Goal: Task Accomplishment & Management: Use online tool/utility

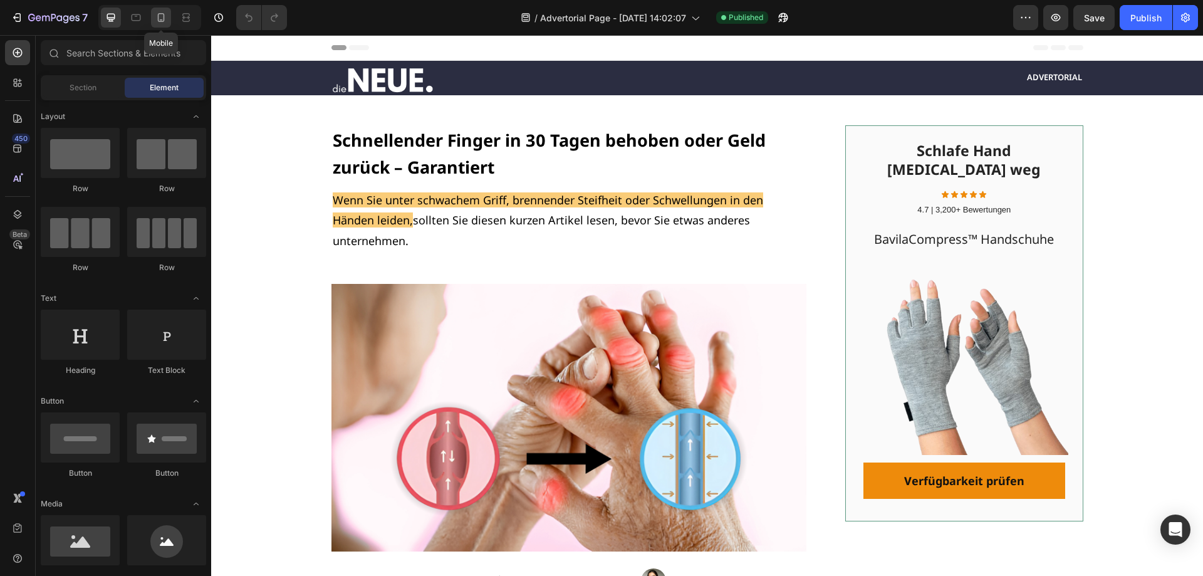
click at [160, 23] on icon at bounding box center [161, 17] width 13 height 13
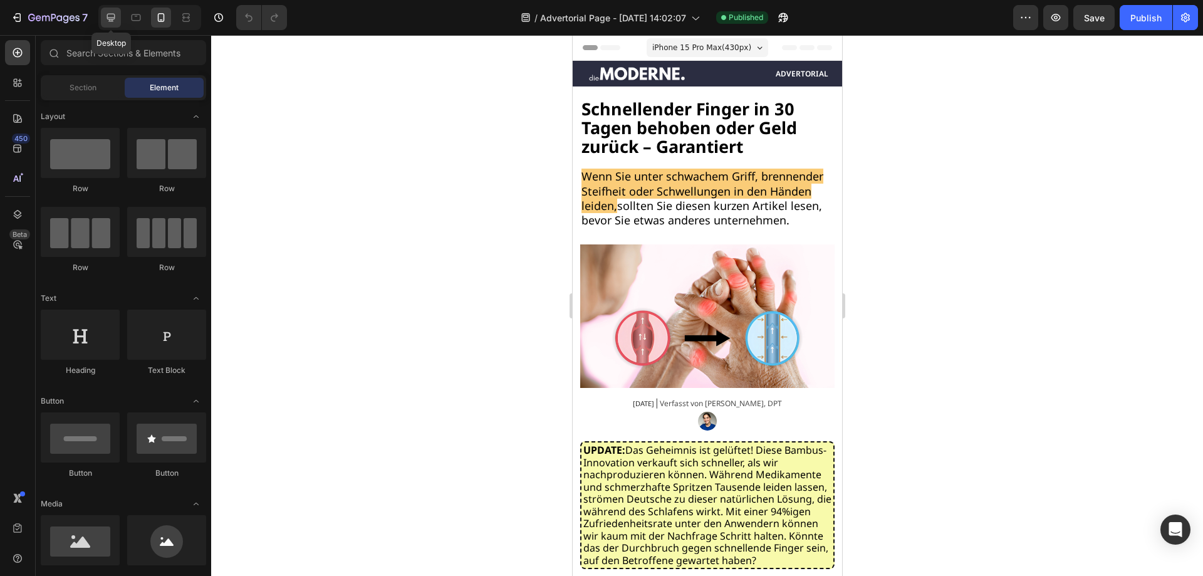
click at [117, 21] on icon at bounding box center [111, 17] width 13 height 13
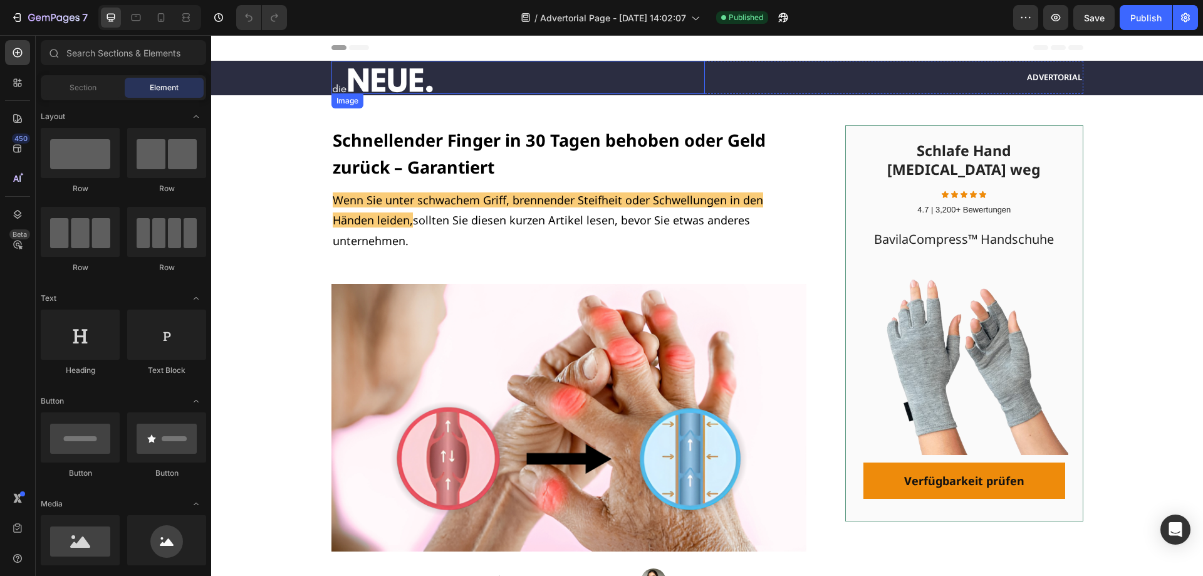
click at [390, 73] on img at bounding box center [382, 80] width 103 height 28
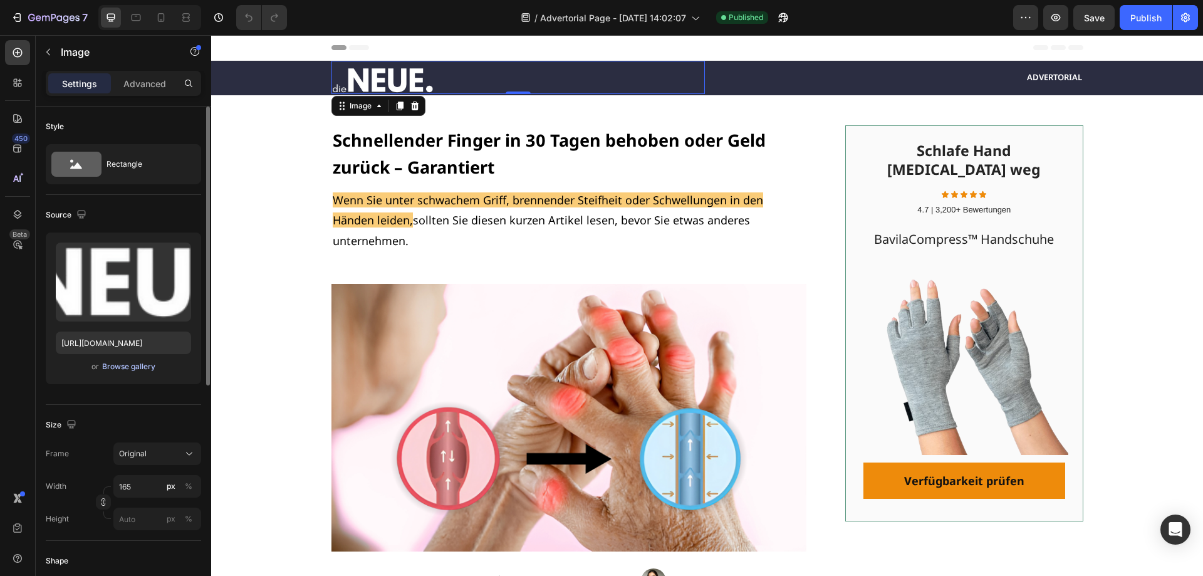
click at [131, 368] on div "Browse gallery" at bounding box center [128, 366] width 53 height 11
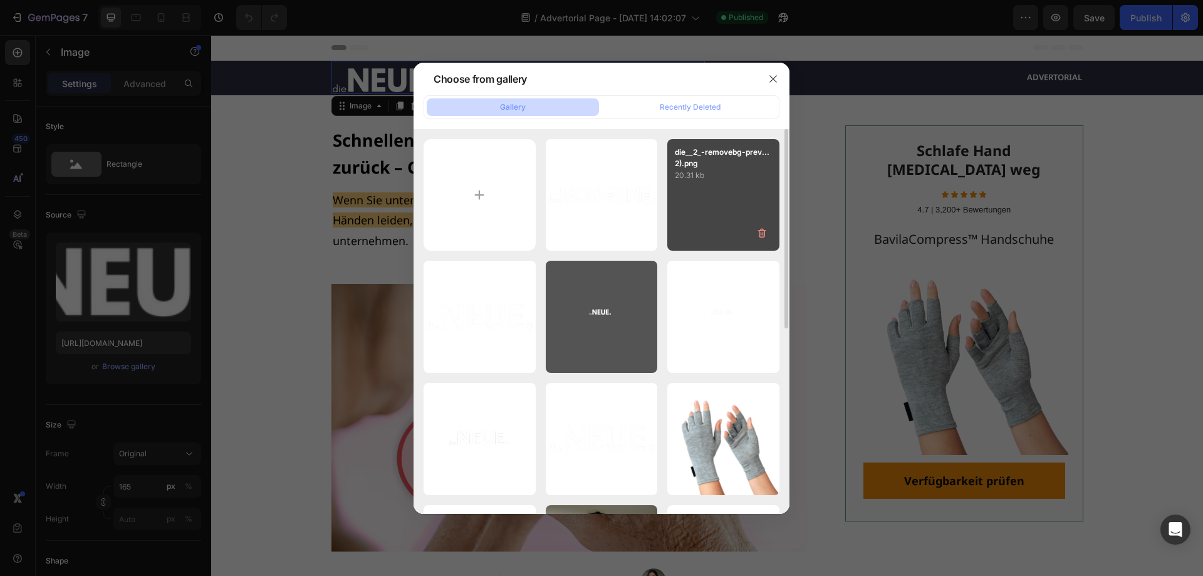
click at [707, 184] on div "die__2_-removebg-prev...2).png 20.31 kb" at bounding box center [723, 195] width 112 height 112
type input "[URL][DOMAIN_NAME]"
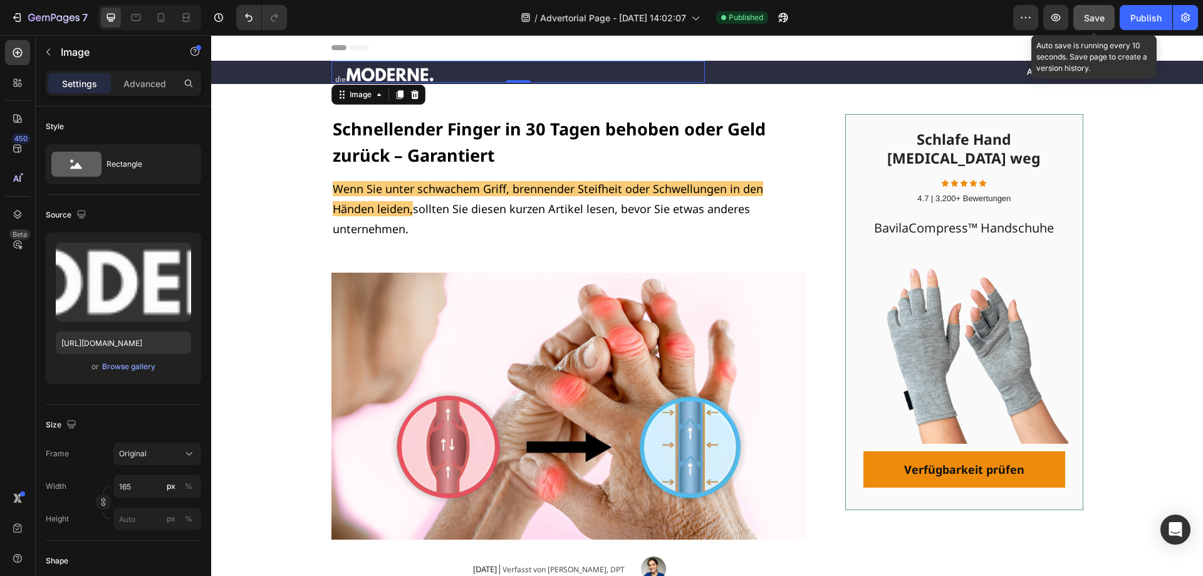
click at [1102, 16] on span "Save" at bounding box center [1094, 18] width 21 height 11
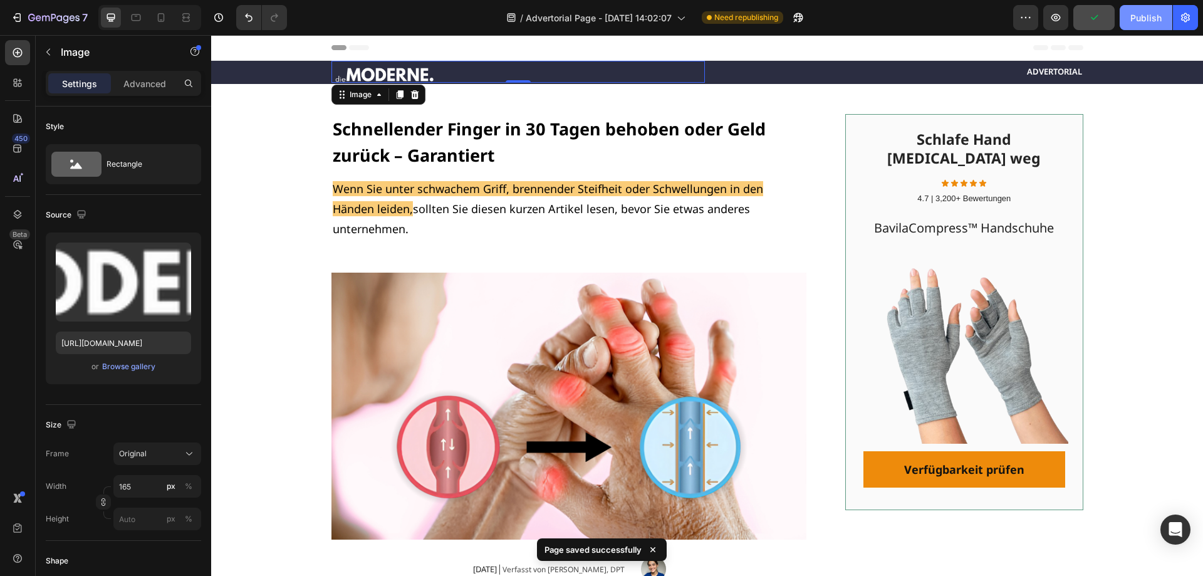
click at [1140, 15] on div "Publish" at bounding box center [1145, 17] width 31 height 13
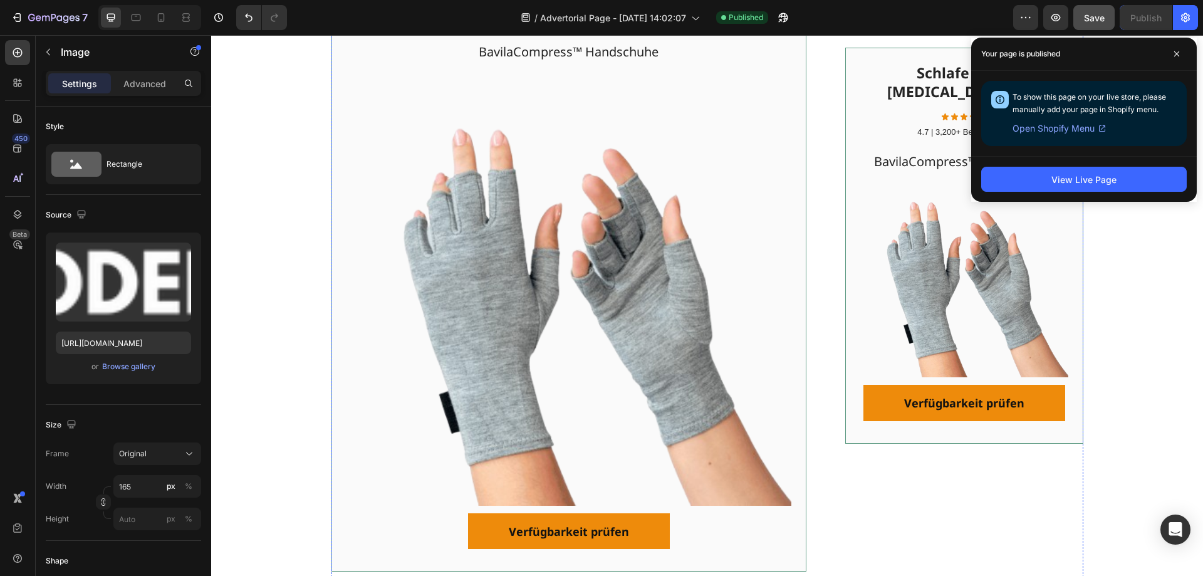
scroll to position [5011, 0]
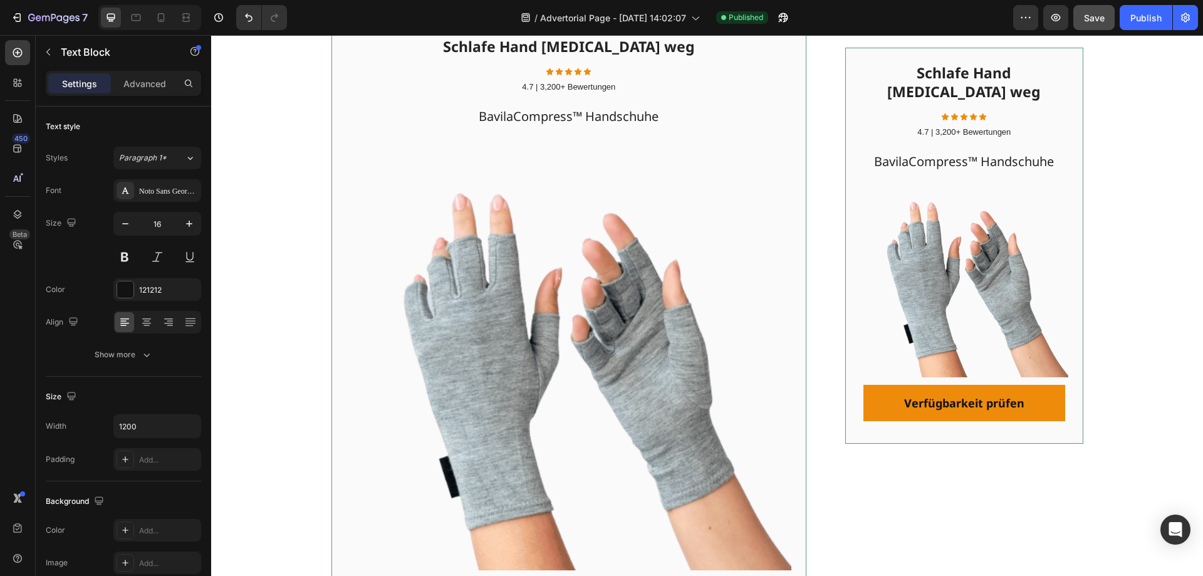
drag, startPoint x: 569, startPoint y: 253, endPoint x: 572, endPoint y: 265, distance: 12.3
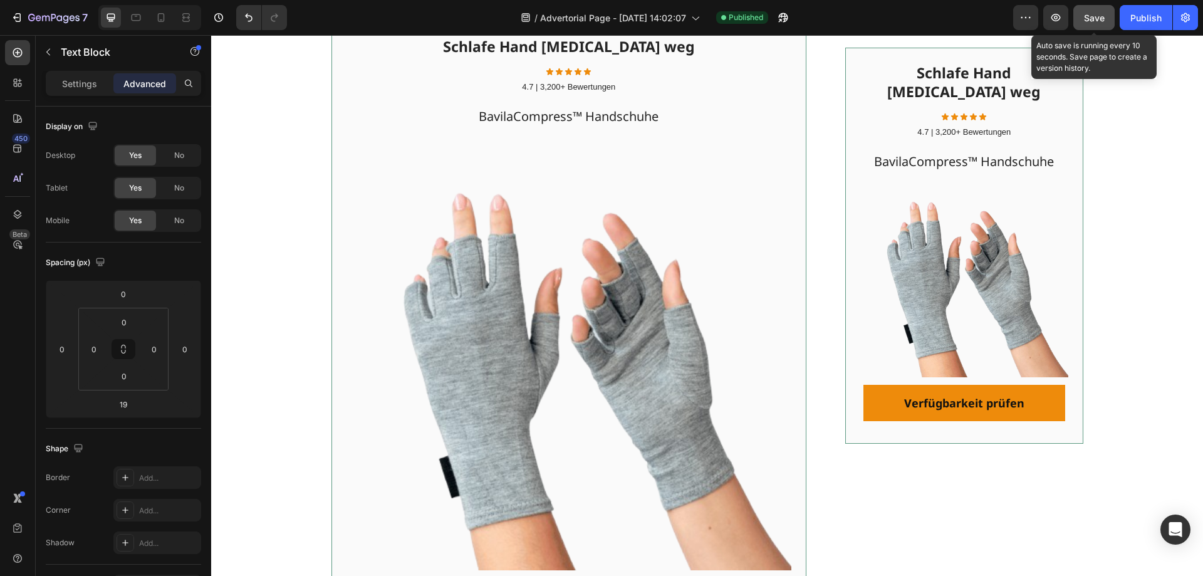
click at [1099, 23] on div "Save" at bounding box center [1094, 17] width 21 height 13
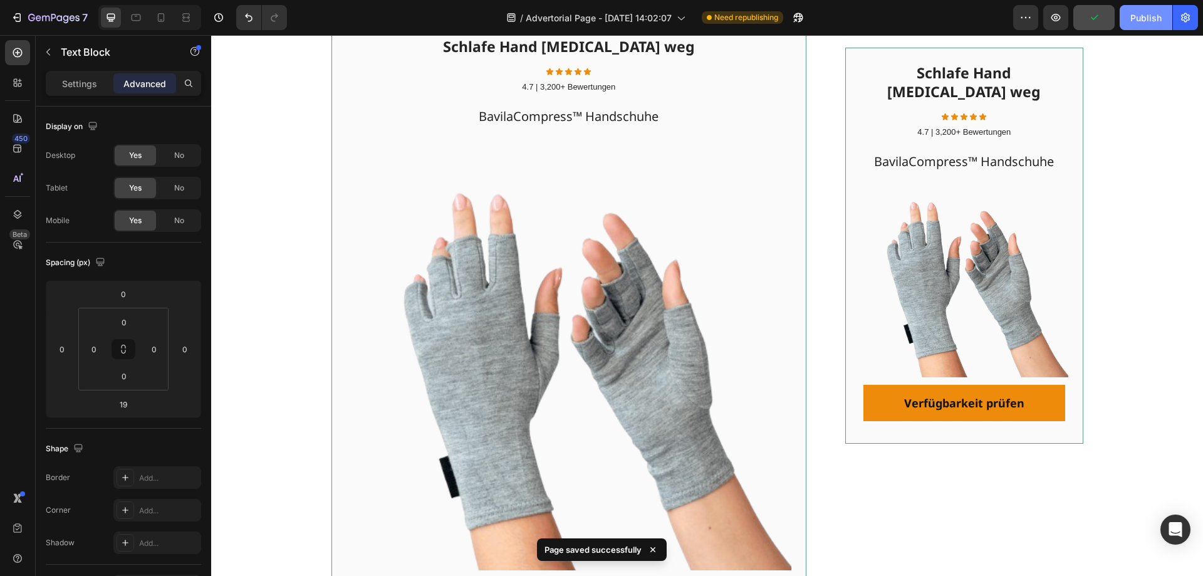
click at [1141, 19] on div "Publish" at bounding box center [1145, 17] width 31 height 13
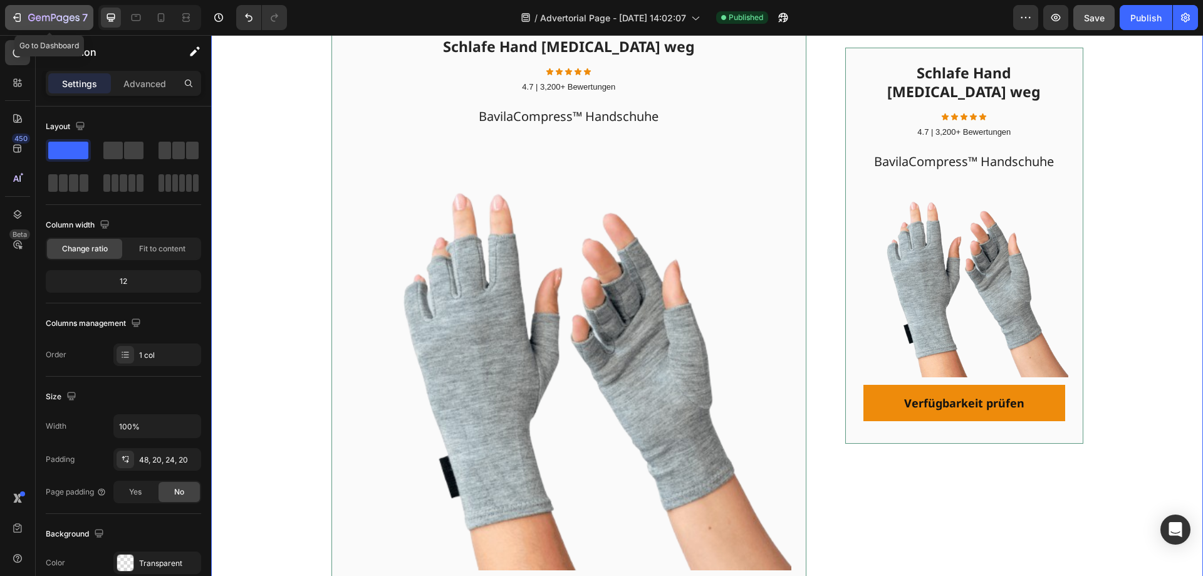
click at [14, 18] on icon "button" at bounding box center [16, 18] width 6 height 4
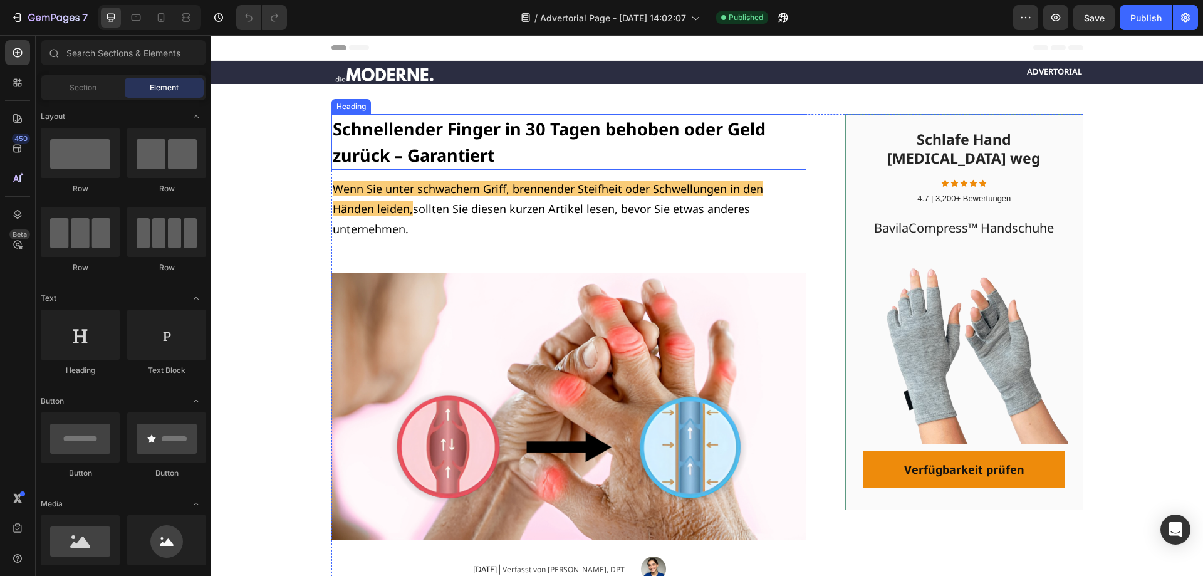
click at [539, 142] on h2 "Schnellender Finger in 30 Tagen behoben oder Geld zurück – Garantiert" at bounding box center [568, 142] width 475 height 56
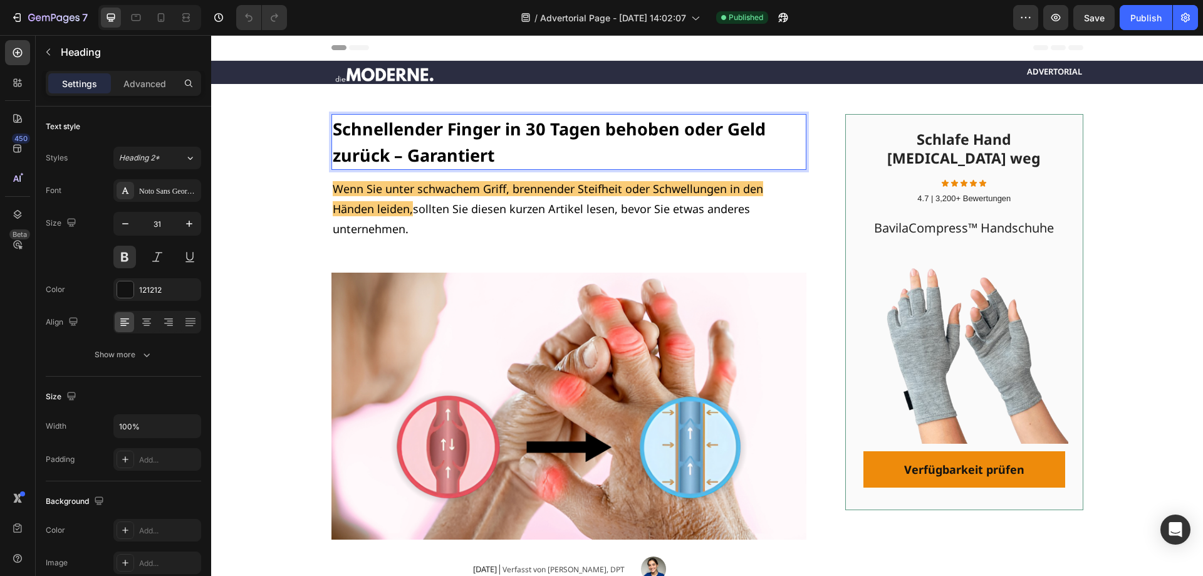
click at [495, 128] on strong "Schnellender Finger in 30 Tagen behoben oder Geld zurück – Garantiert" at bounding box center [549, 141] width 433 height 49
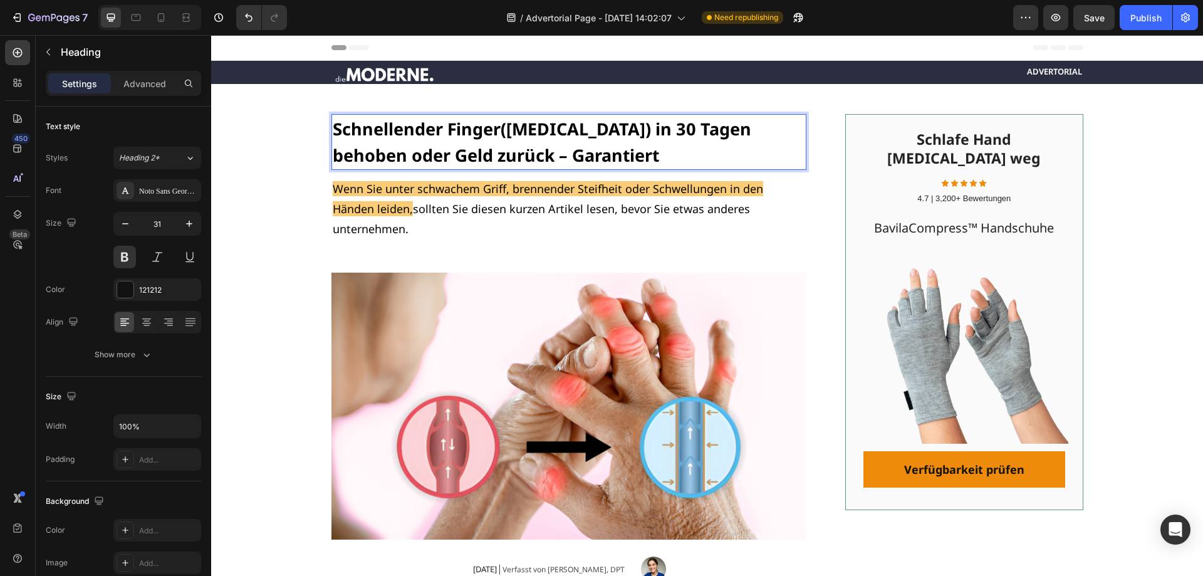
click at [495, 129] on strong "Schnellender Finger(Trigger Finger) in 30 Tagen behoben oder Geld zurück – Gara…" at bounding box center [542, 141] width 418 height 49
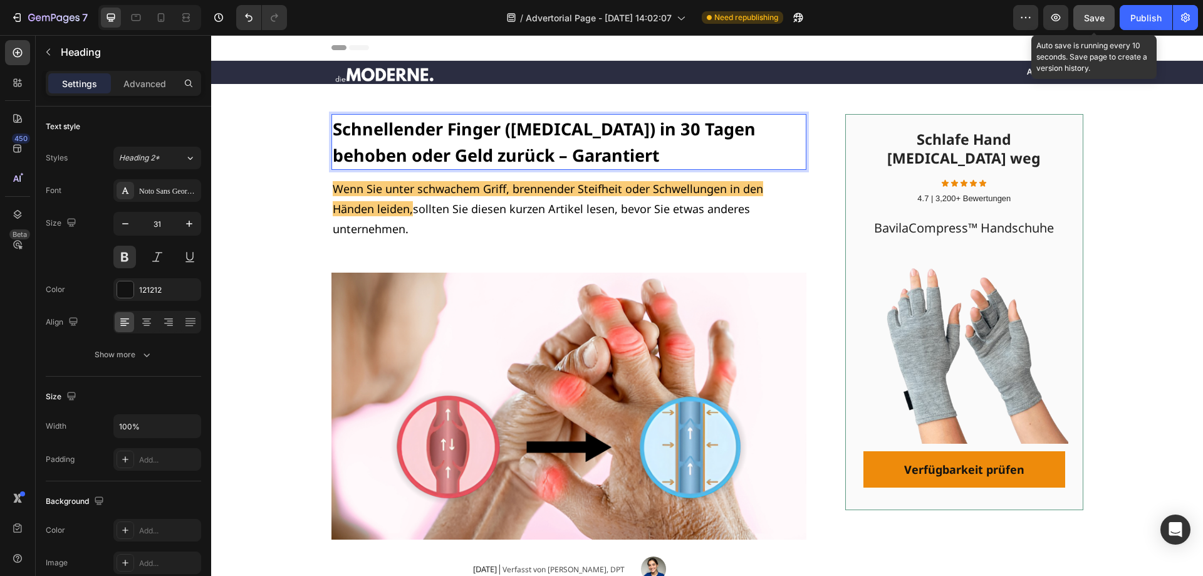
click at [1095, 21] on span "Save" at bounding box center [1094, 18] width 21 height 11
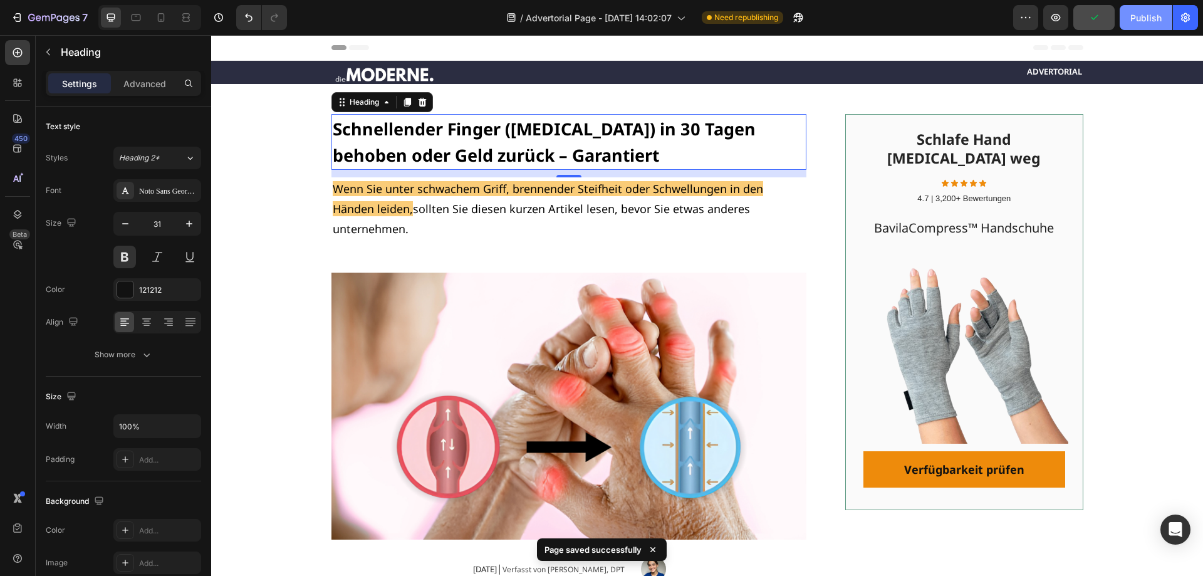
click at [1146, 25] on button "Publish" at bounding box center [1145, 17] width 53 height 25
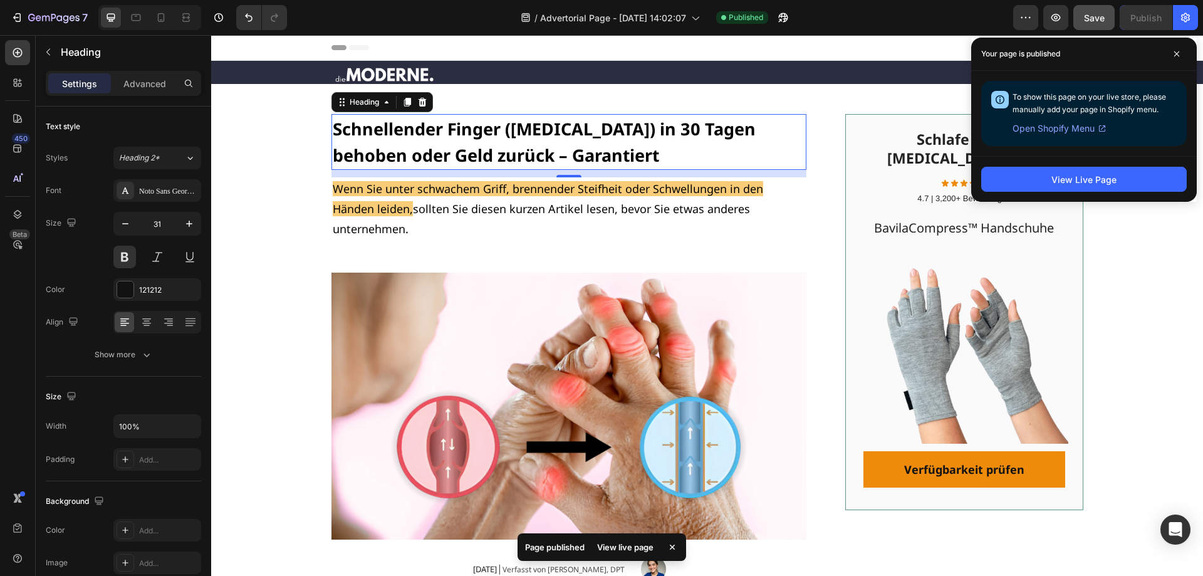
click at [938, 21] on div "/ Advertorial Page - Sep 25, 14:02:07 Published" at bounding box center [655, 17] width 716 height 25
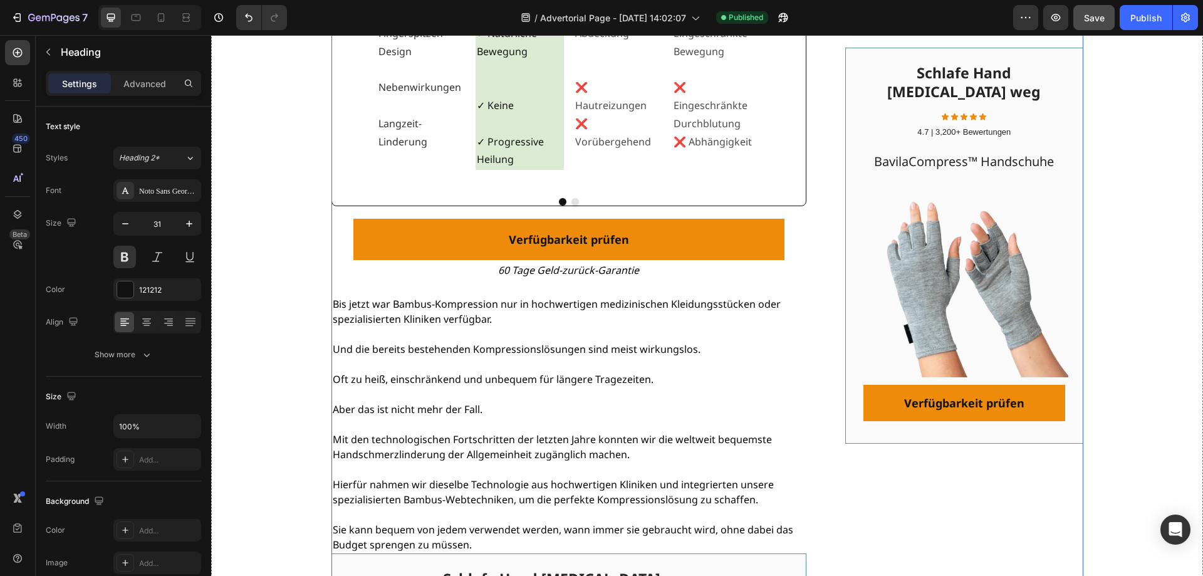
scroll to position [4510, 0]
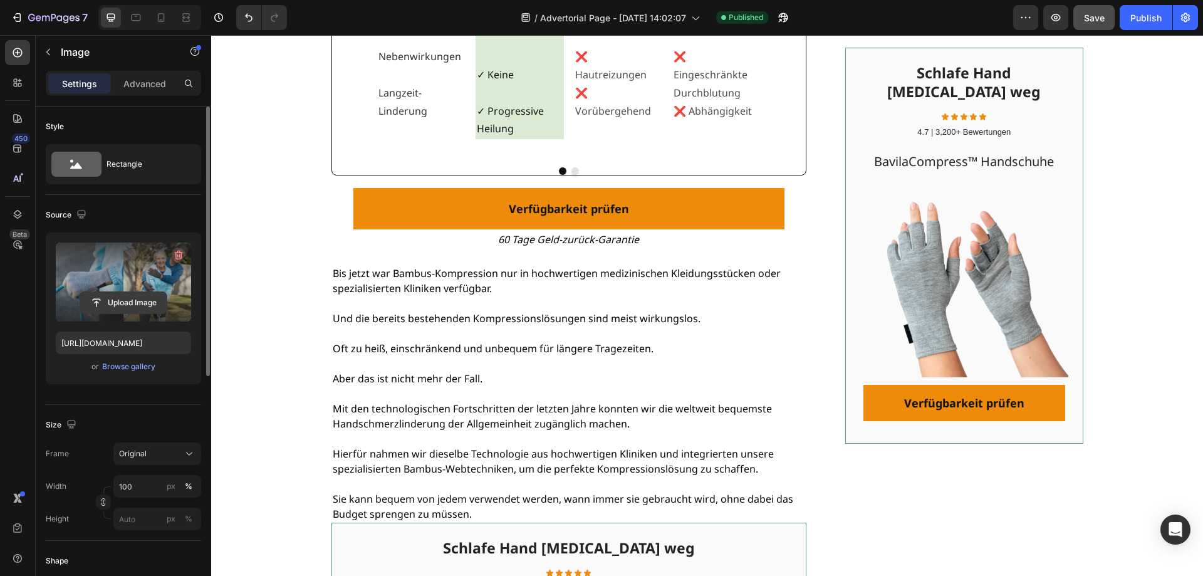
click at [135, 304] on input "file" at bounding box center [123, 302] width 86 height 21
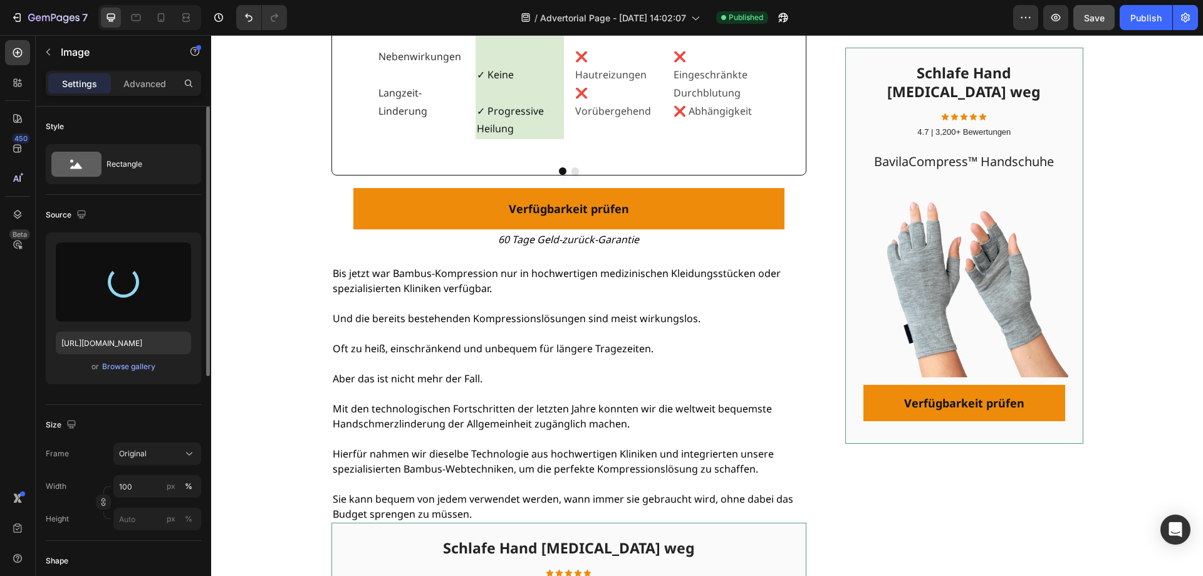
type input "https://cdn.shopify.com/s/files/1/0928/7493/2570/files/gempages_585981168793420…"
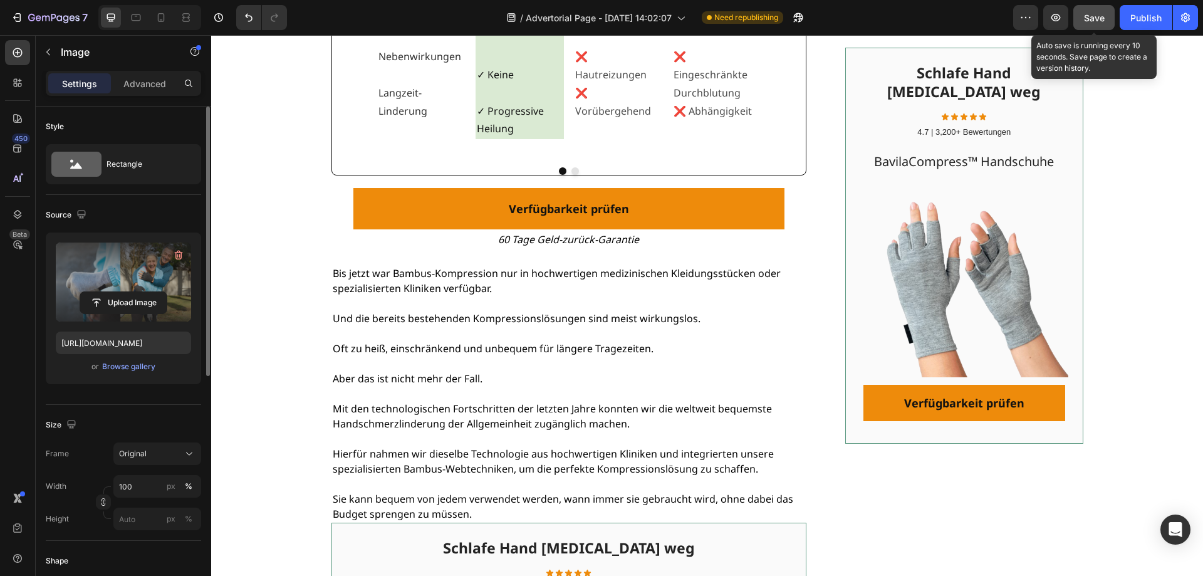
click at [1099, 19] on span "Save" at bounding box center [1094, 18] width 21 height 11
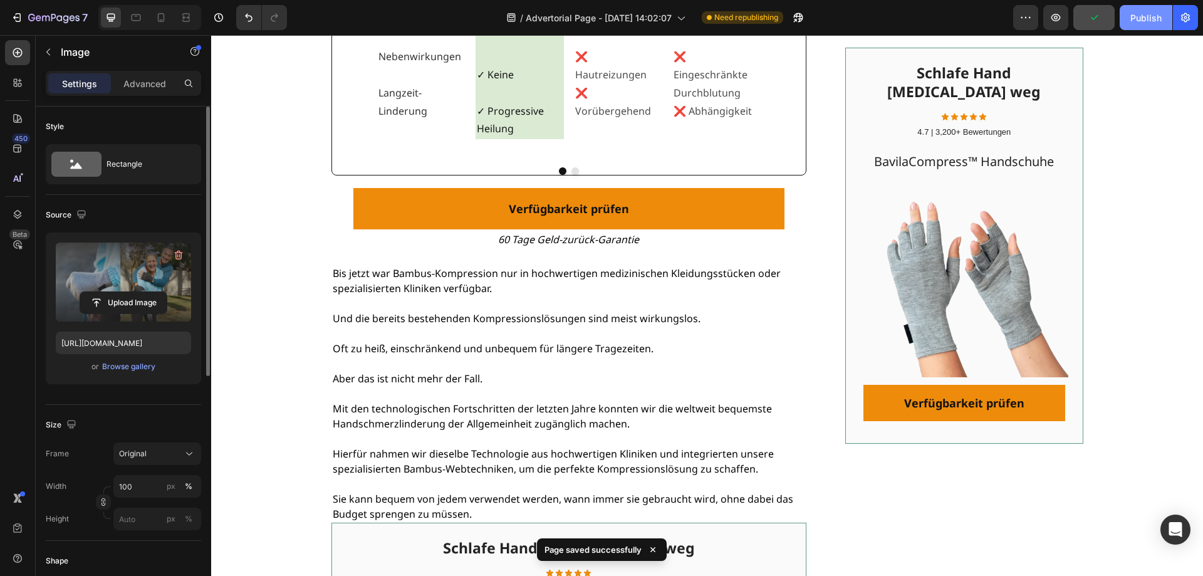
click at [1138, 16] on div "Publish" at bounding box center [1145, 17] width 31 height 13
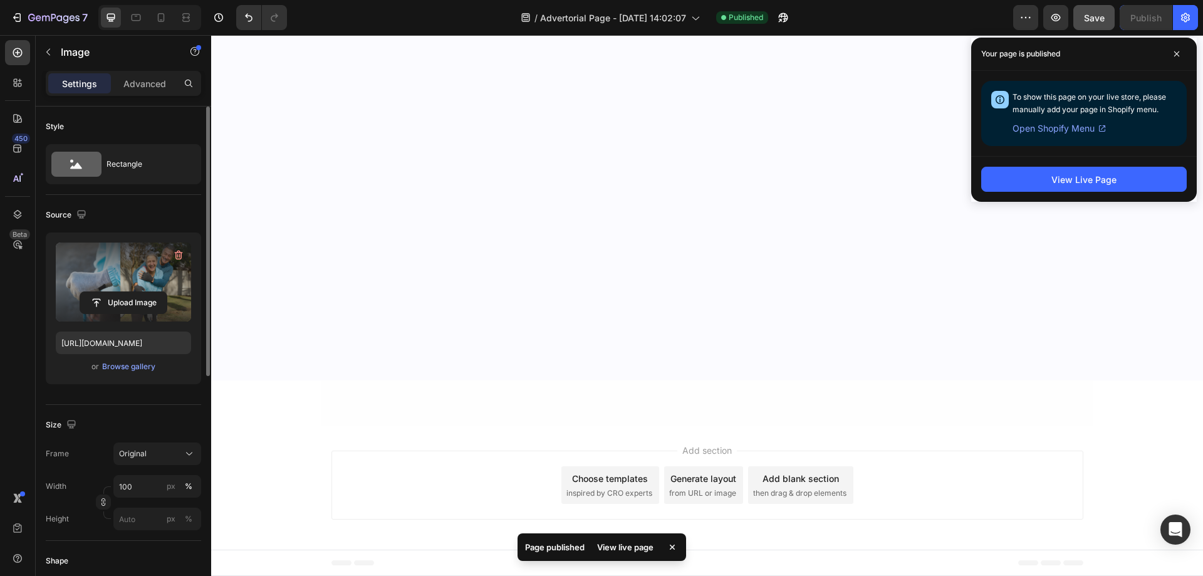
scroll to position [7955, 0]
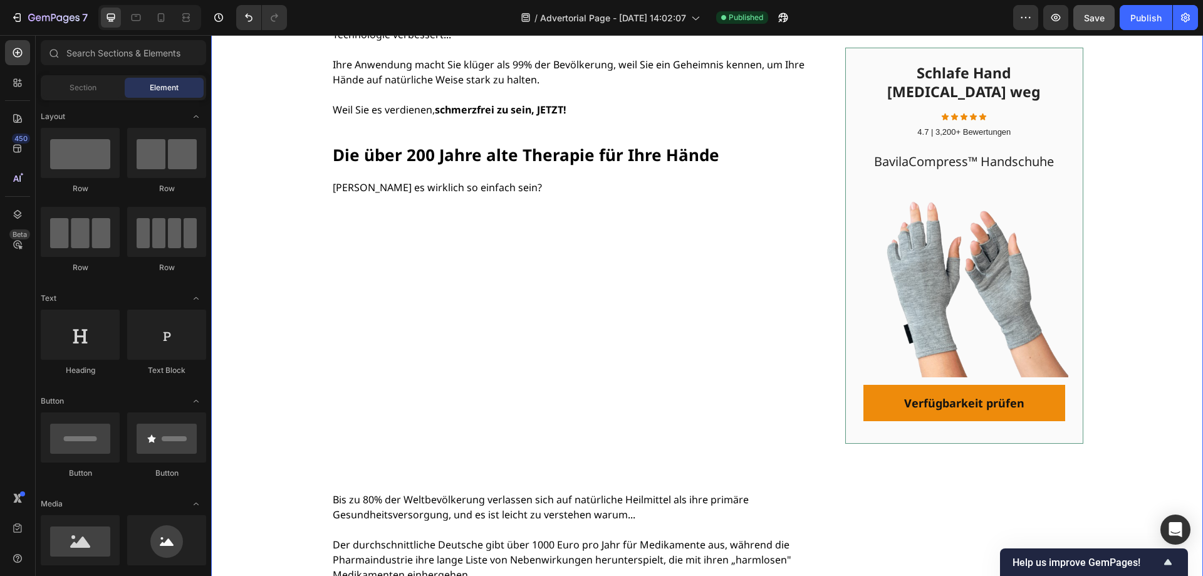
scroll to position [5908, 0]
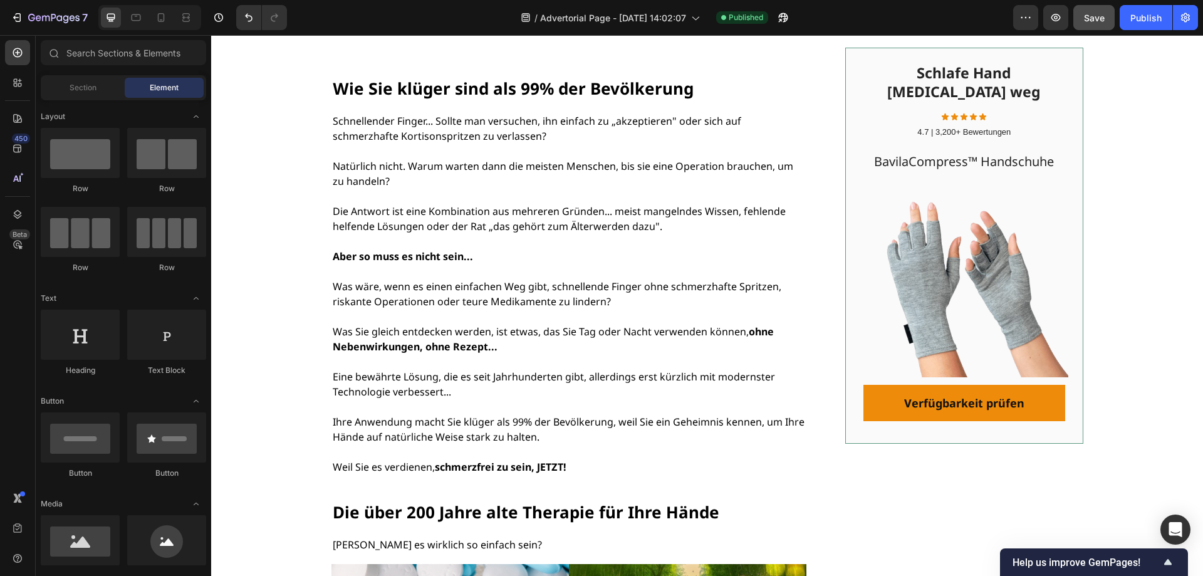
scroll to position [0, 0]
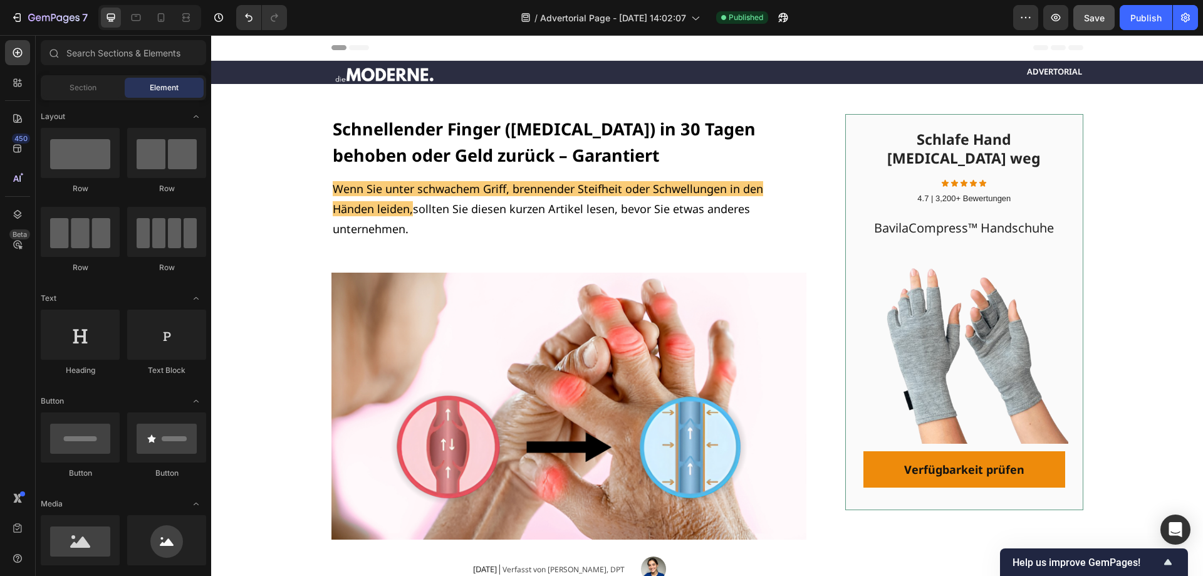
drag, startPoint x: 1199, startPoint y: 386, endPoint x: 1329, endPoint y: 68, distance: 344.2
